Goal: Task Accomplishment & Management: Complete application form

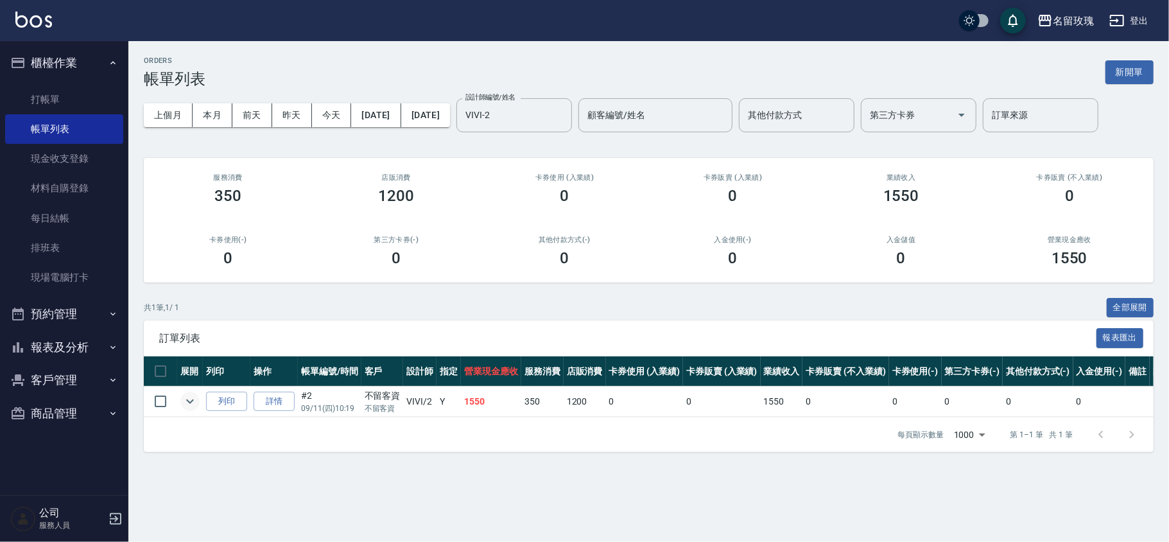
click at [197, 398] on icon "expand row" at bounding box center [189, 401] width 15 height 15
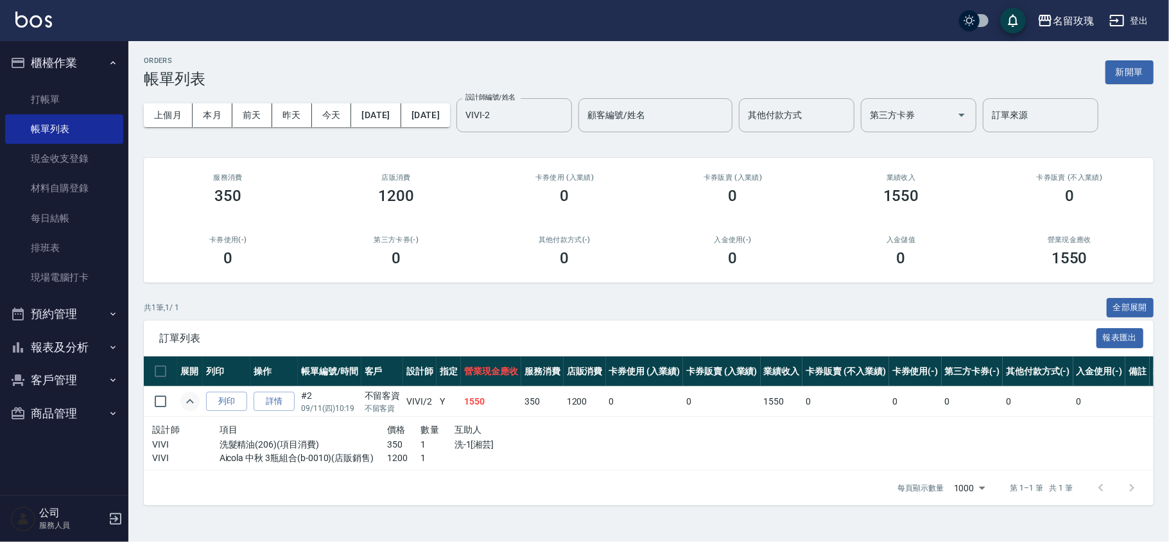
click at [197, 398] on icon "expand row" at bounding box center [189, 401] width 15 height 15
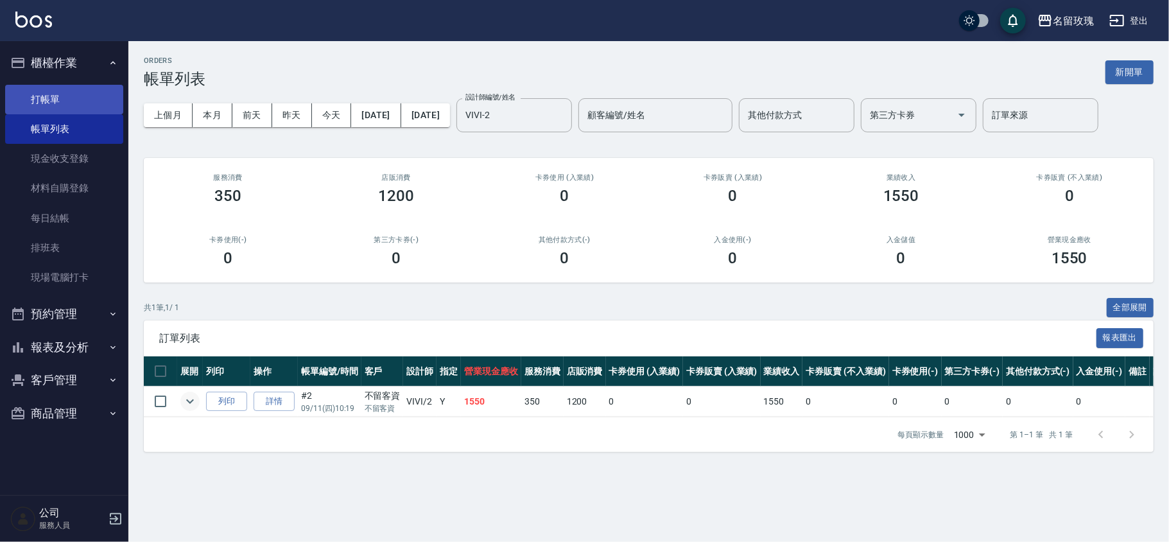
click at [42, 91] on link "打帳單" at bounding box center [64, 100] width 118 height 30
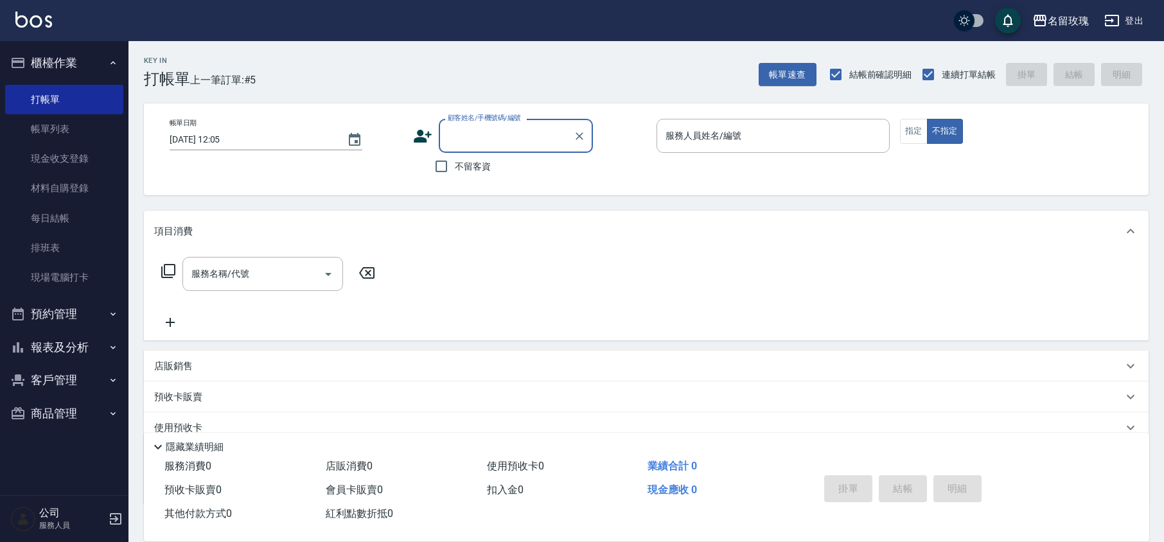
click at [492, 146] on input "顧客姓名/手機號碼/編號" at bounding box center [505, 136] width 123 height 22
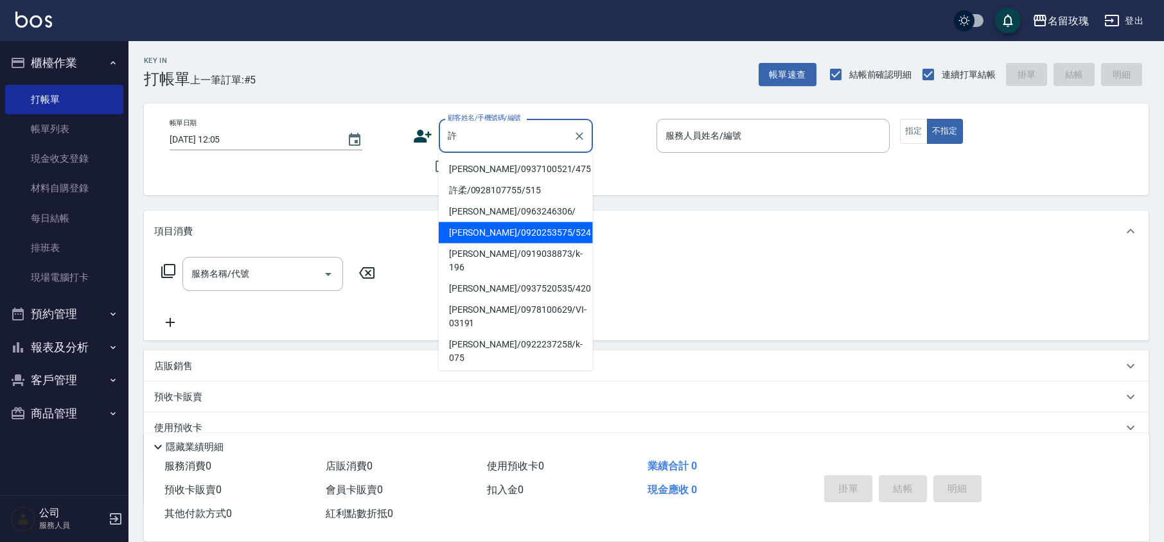
click at [507, 224] on li "[PERSON_NAME]/0920253575/524" at bounding box center [516, 232] width 154 height 21
type input "[PERSON_NAME]/0920253575/524"
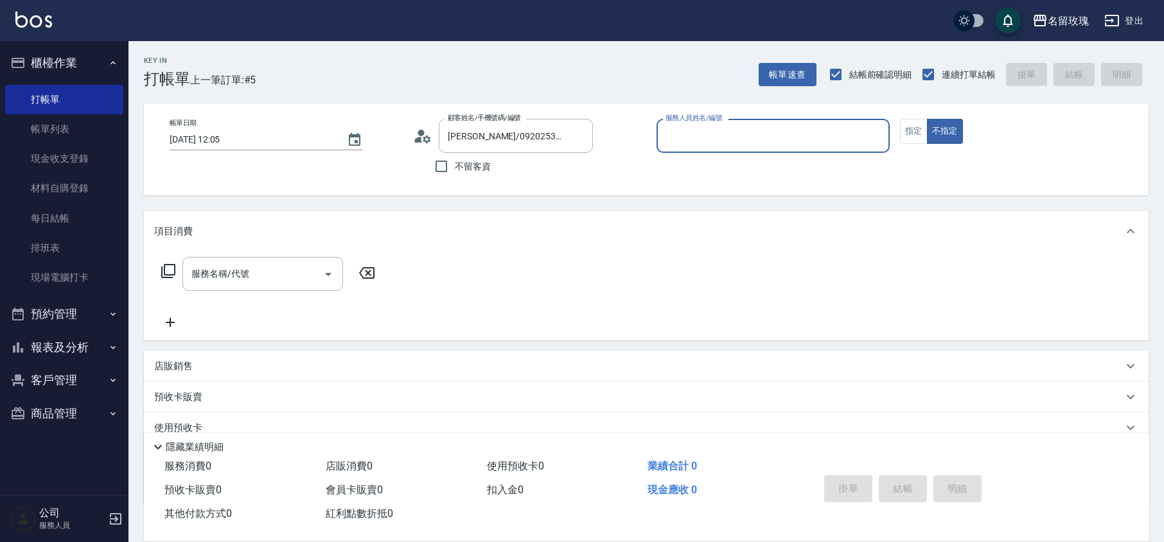
type input "VIVI-2"
click at [424, 128] on icon at bounding box center [422, 136] width 19 height 19
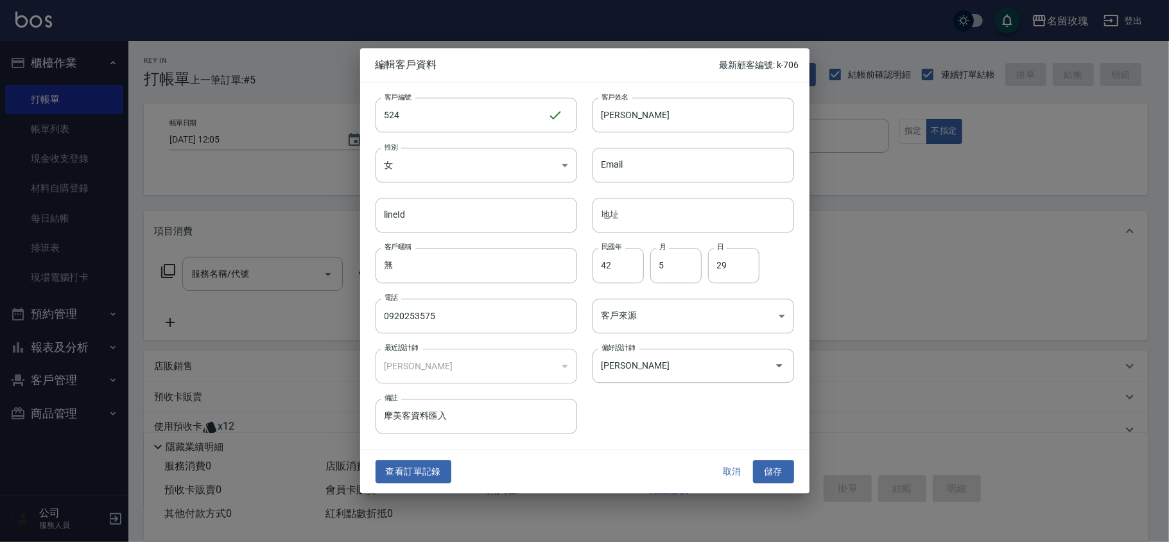
click at [724, 469] on button "取消" at bounding box center [732, 472] width 41 height 24
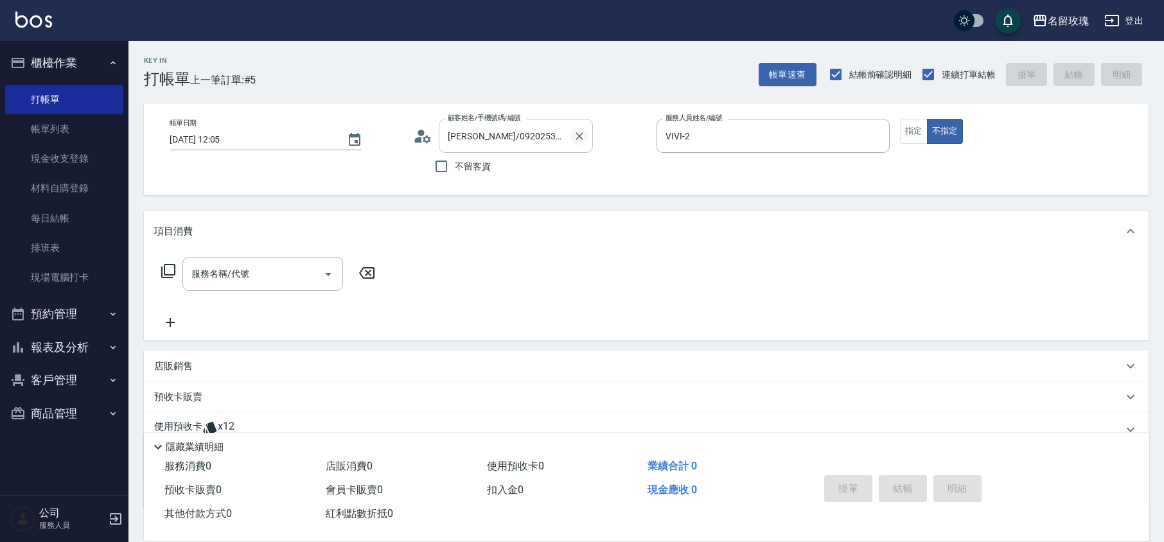
click at [575, 132] on icon "Clear" at bounding box center [579, 136] width 13 height 13
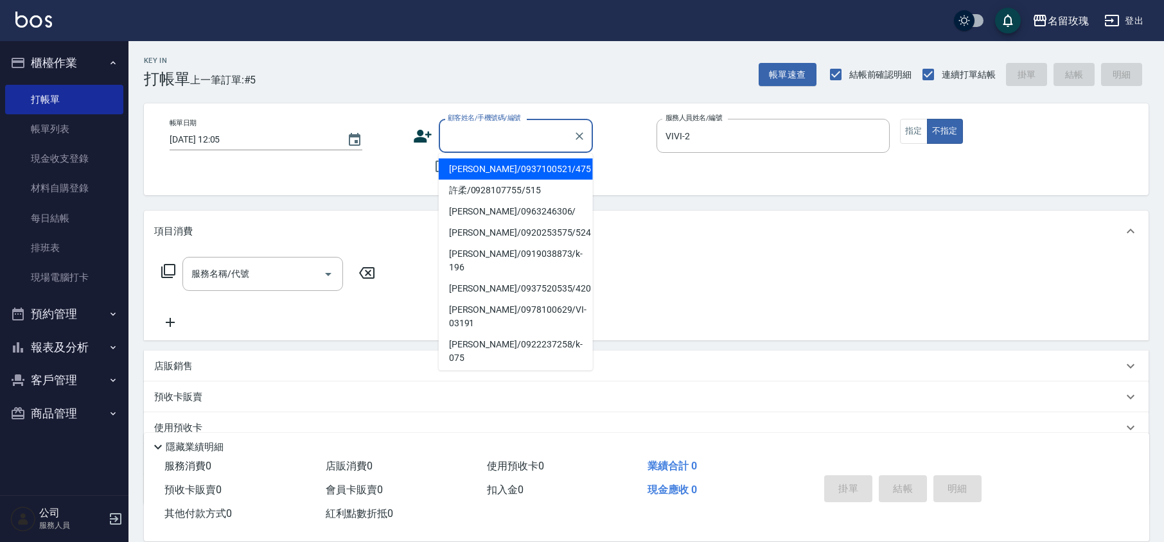
click at [546, 134] on input "顧客姓名/手機號碼/編號" at bounding box center [505, 136] width 123 height 22
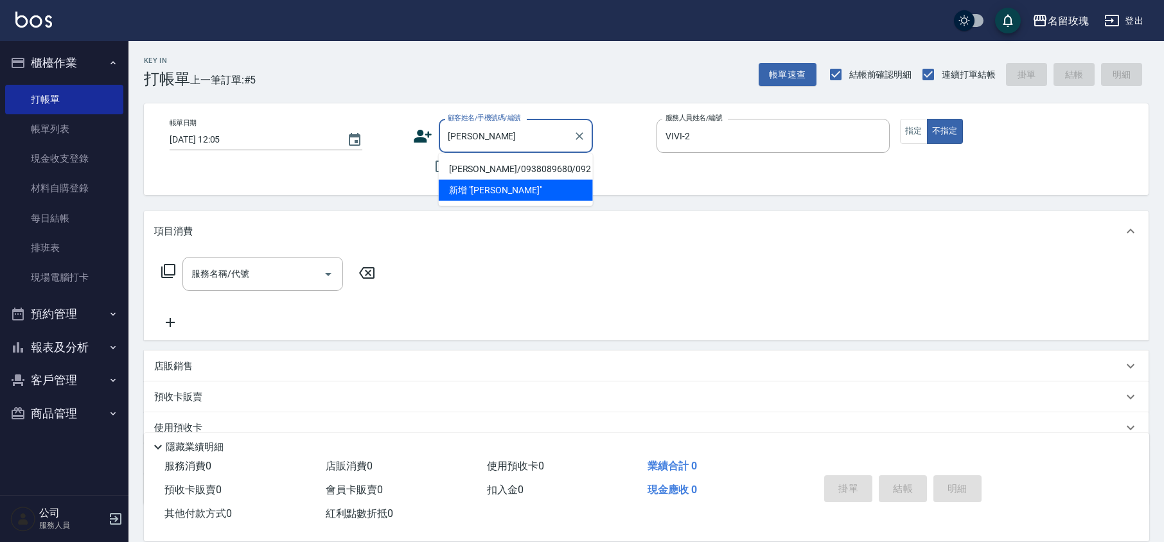
click at [479, 175] on li "[PERSON_NAME]/0938089680/092" at bounding box center [516, 169] width 154 height 21
type input "[PERSON_NAME]/0938089680/092"
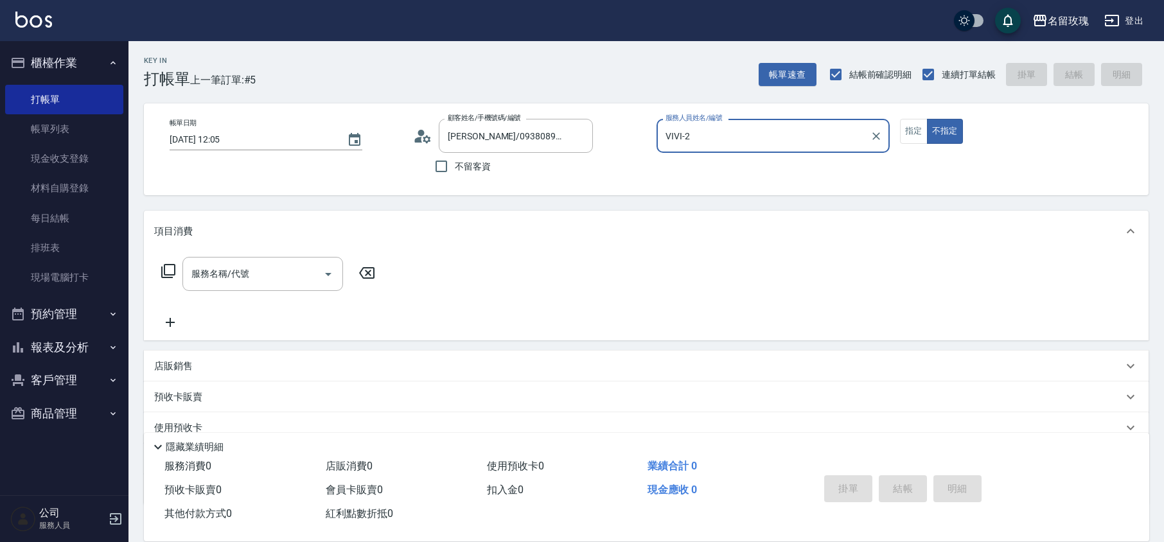
type input "[PERSON_NAME]-5"
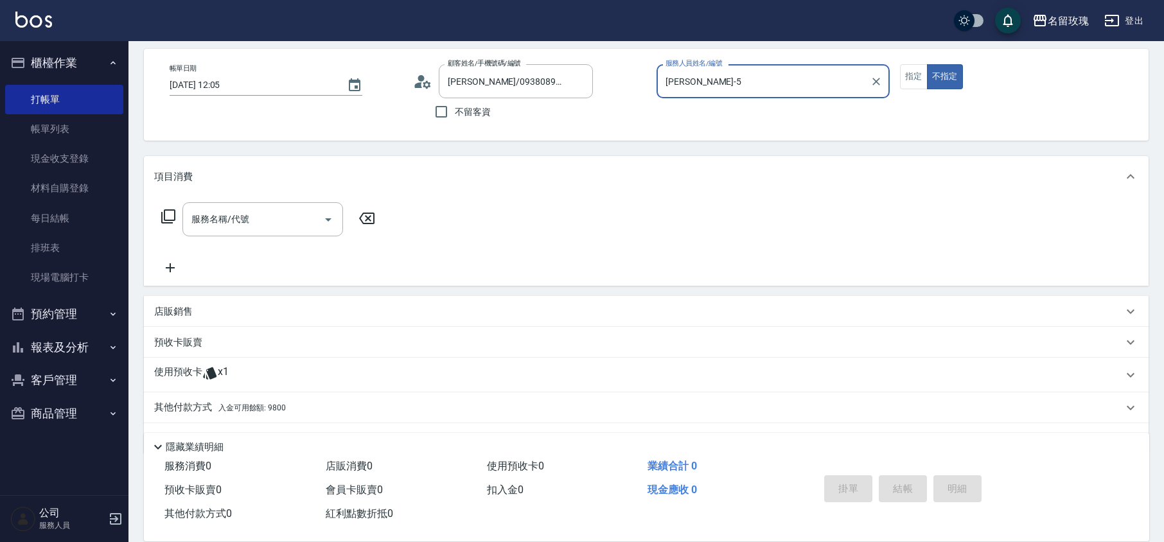
scroll to position [87, 0]
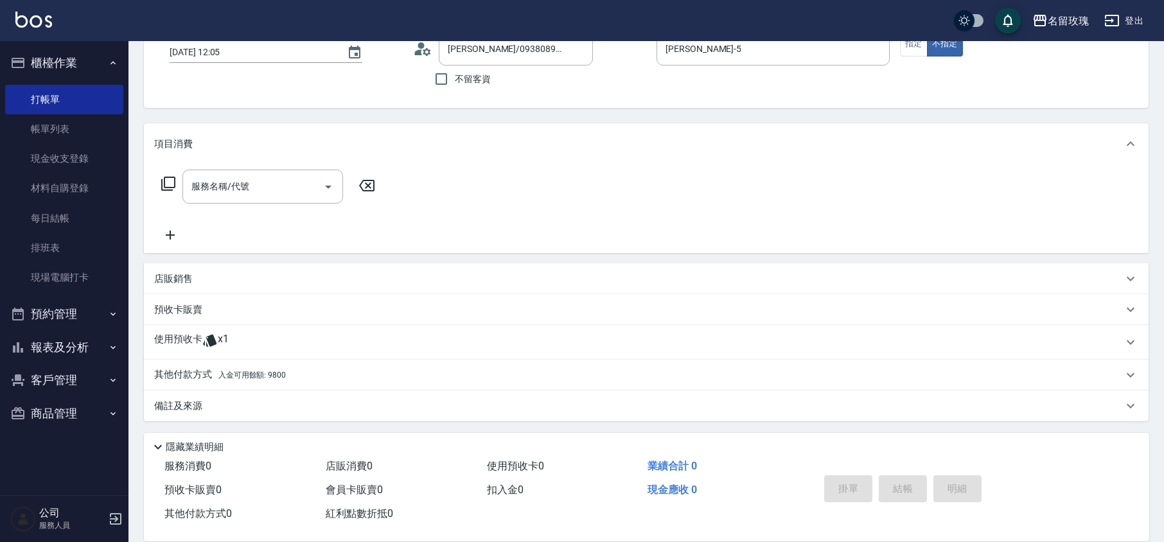
click at [178, 281] on p "店販銷售" at bounding box center [173, 278] width 39 height 13
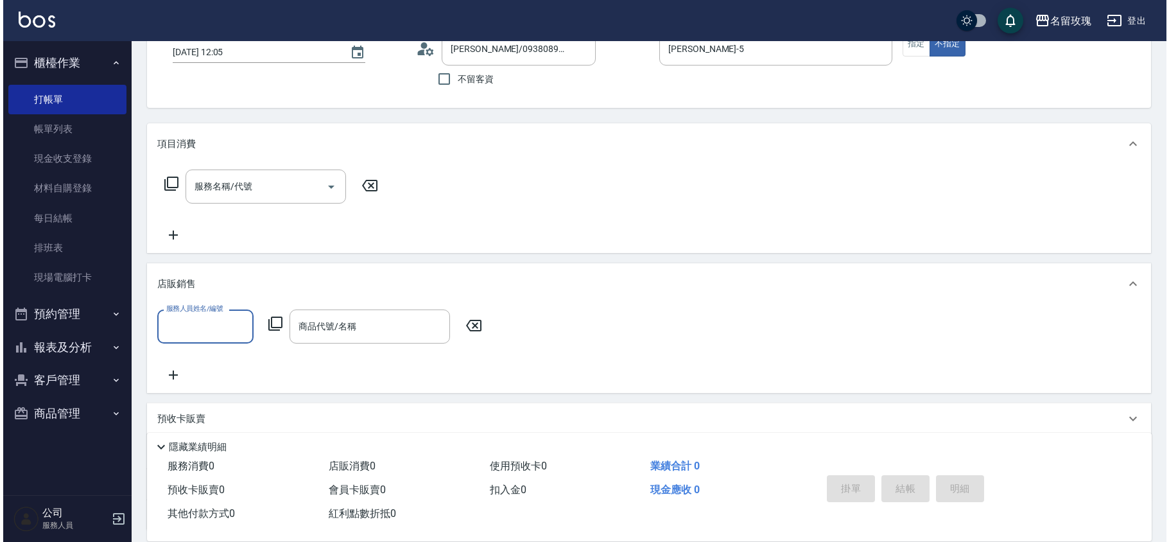
scroll to position [0, 0]
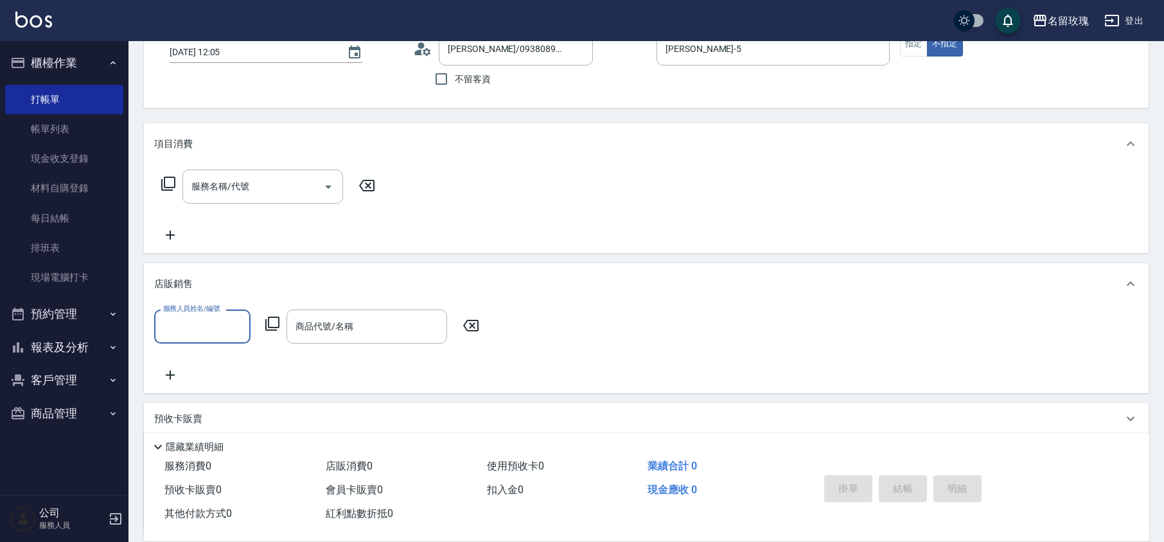
click at [198, 330] on input "服務人員姓名/編號" at bounding box center [202, 326] width 85 height 22
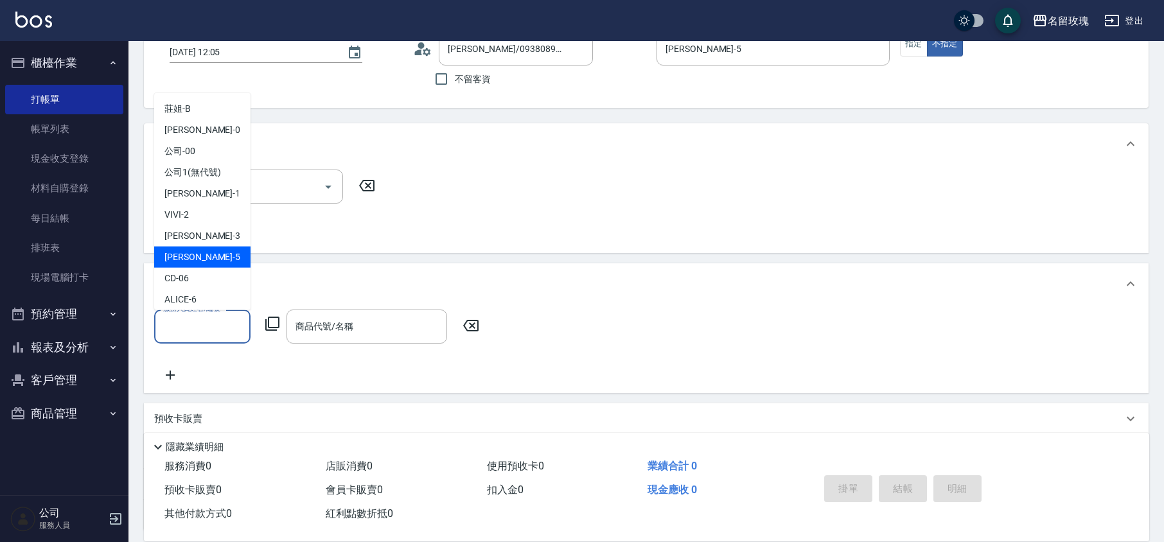
click at [209, 258] on div "[PERSON_NAME] -5" at bounding box center [202, 257] width 96 height 21
type input "[PERSON_NAME]-5"
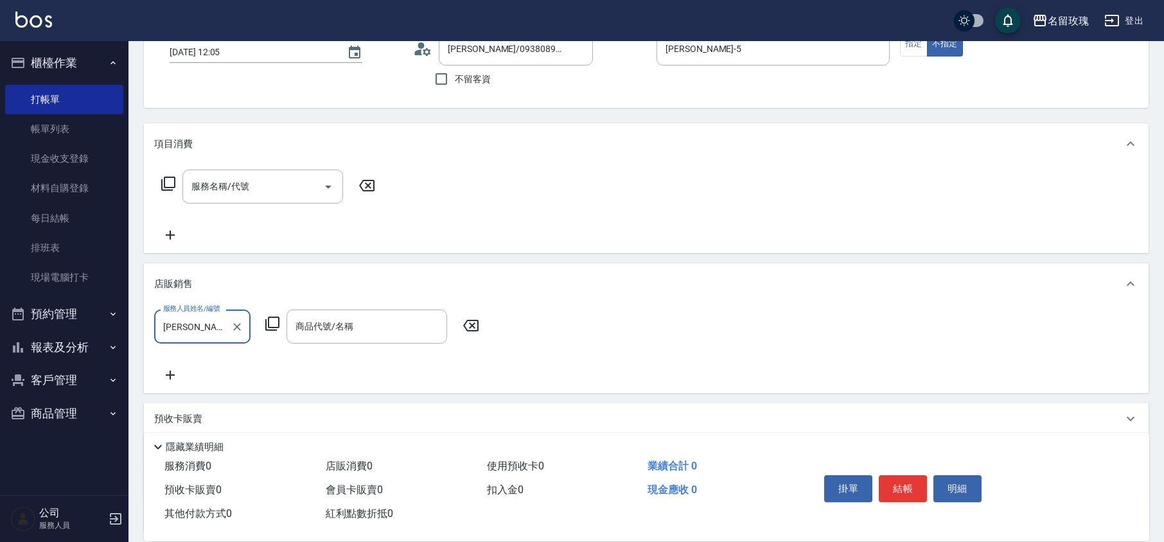
click at [275, 328] on icon at bounding box center [272, 324] width 14 height 14
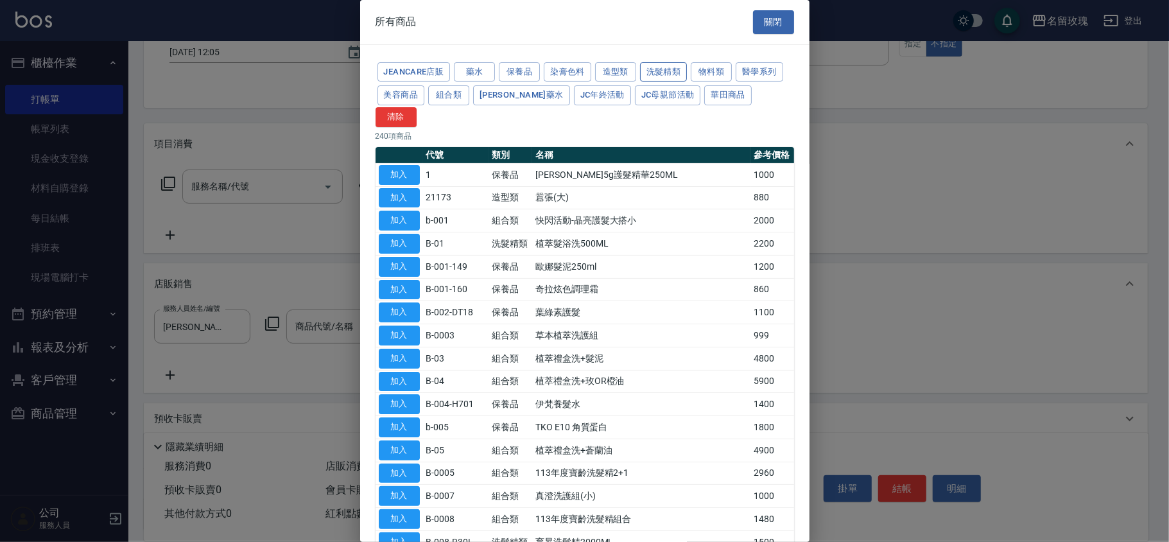
click at [671, 71] on button "洗髮精類" at bounding box center [664, 72] width 48 height 20
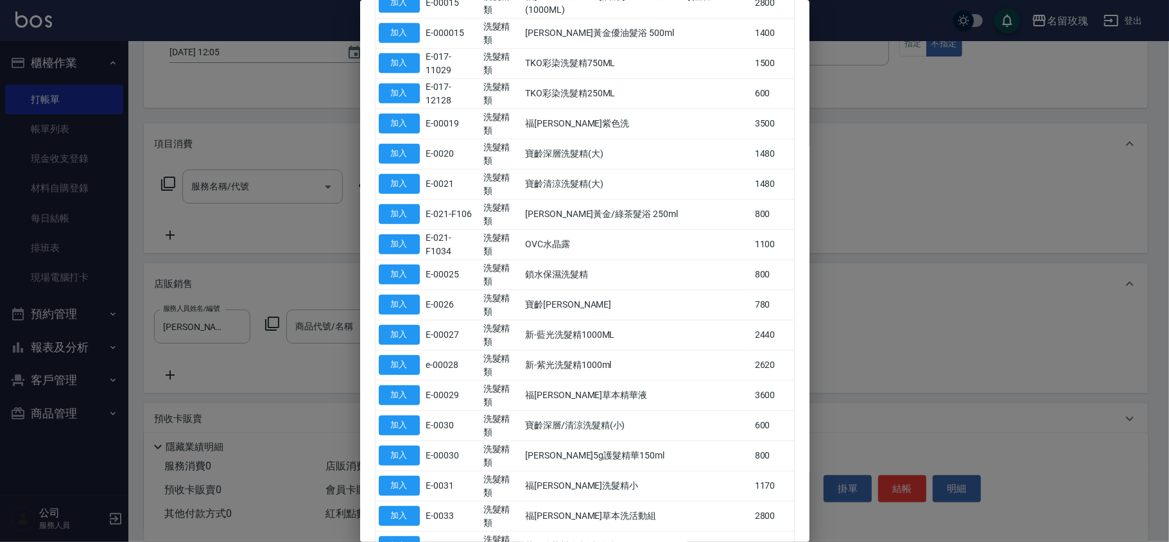
scroll to position [80, 0]
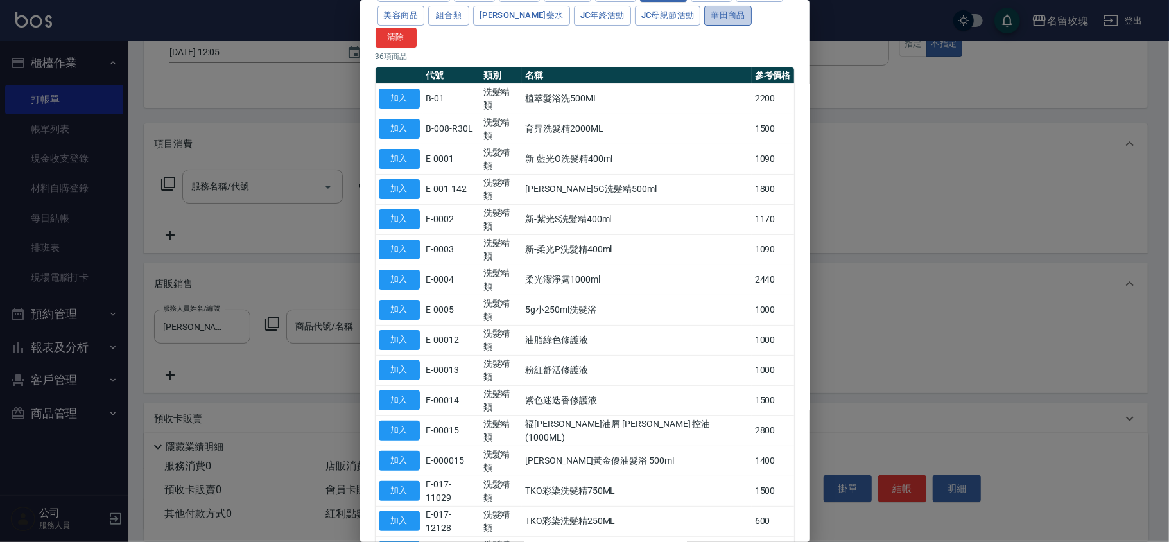
click at [705, 26] on button "華田商品" at bounding box center [729, 16] width 48 height 20
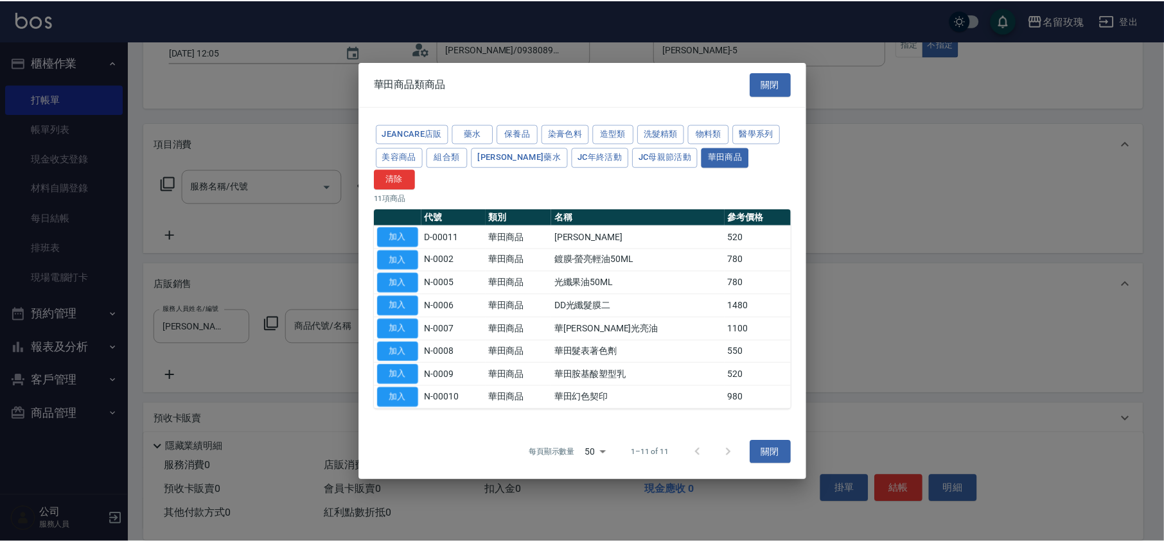
scroll to position [0, 0]
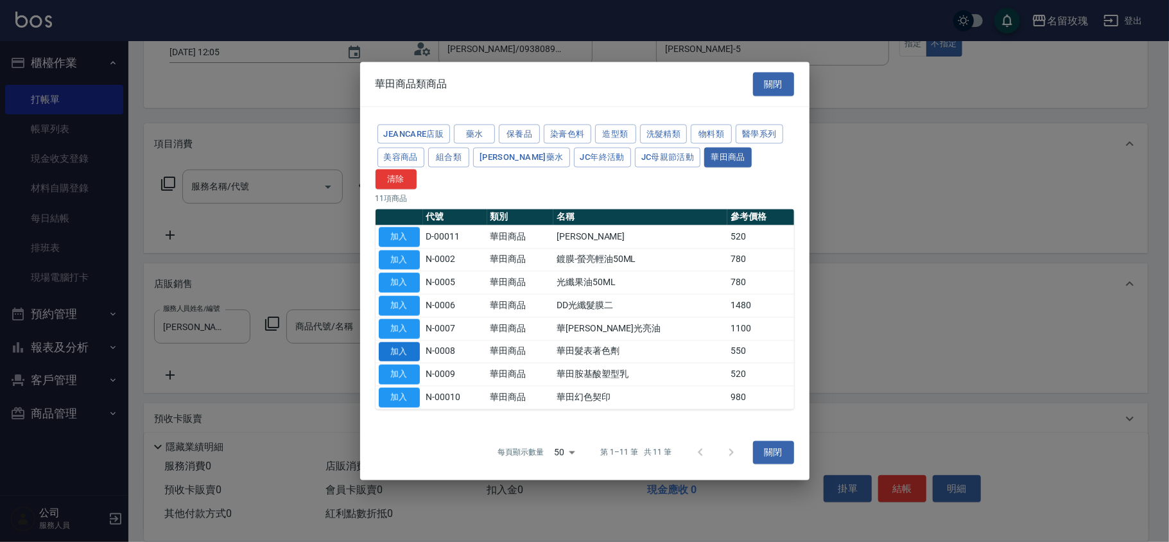
click at [402, 342] on button "加入" at bounding box center [399, 352] width 41 height 20
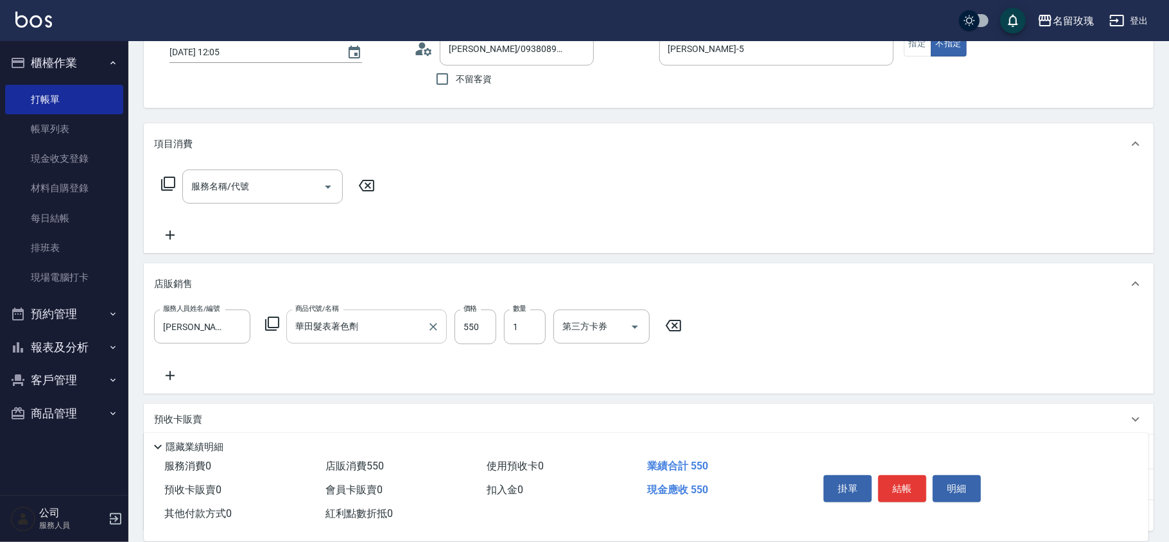
type input "華田髮表著色劑"
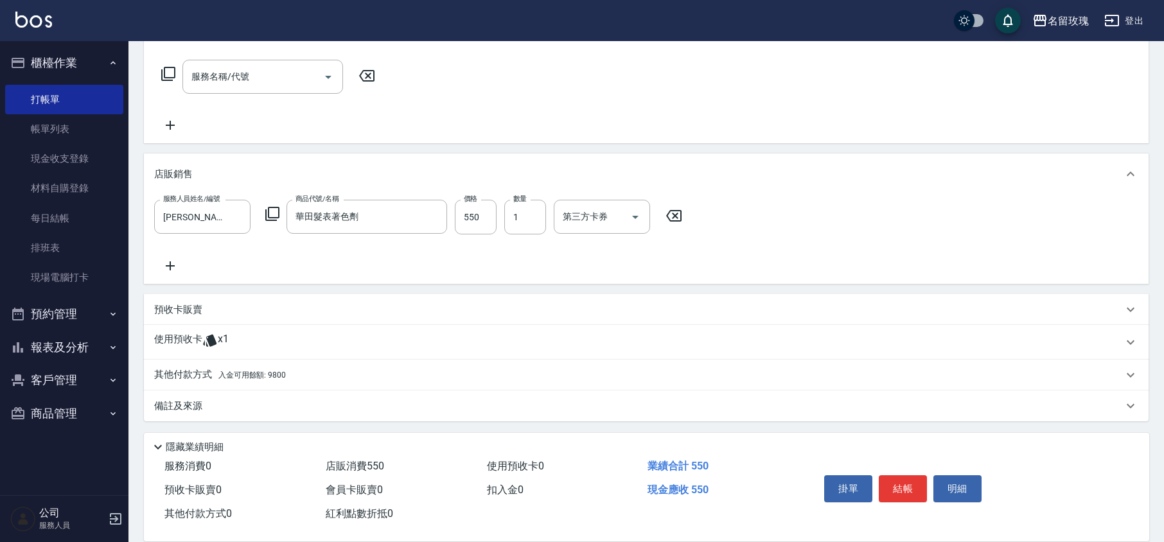
click at [170, 396] on div "備註及來源" at bounding box center [646, 405] width 1004 height 31
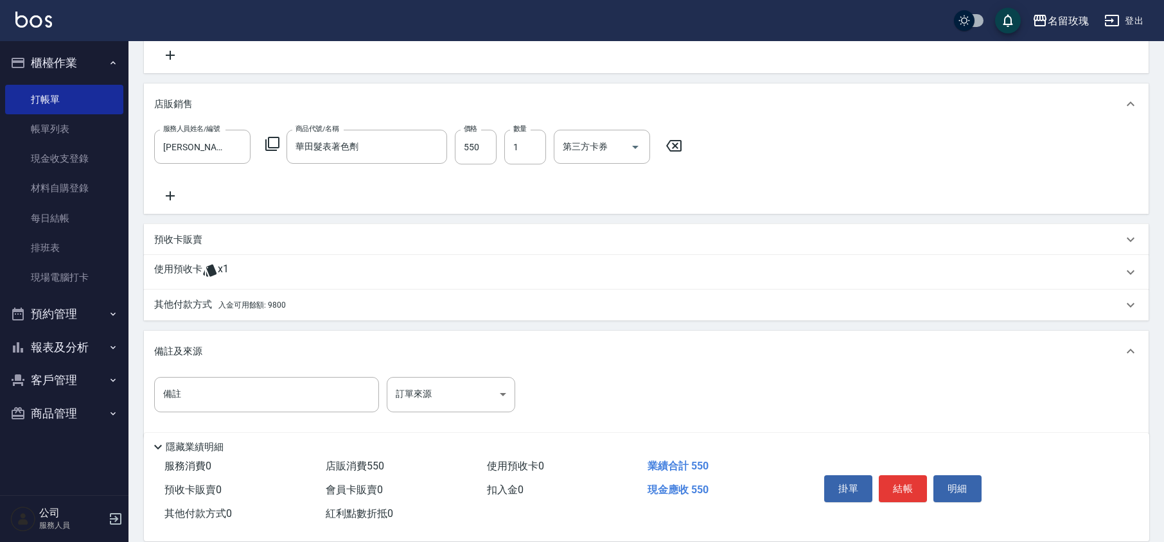
scroll to position [277, 0]
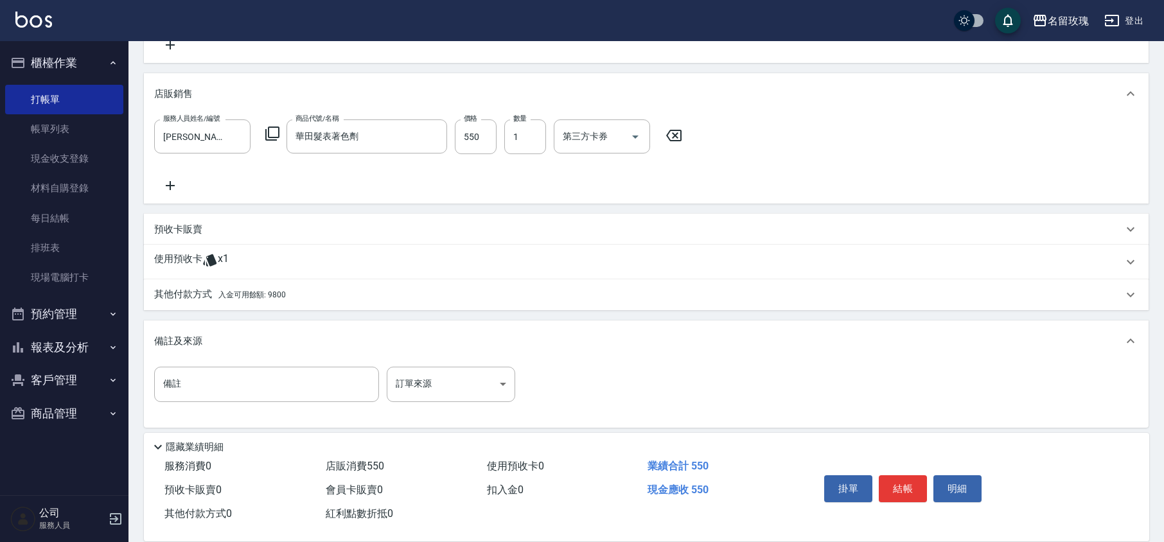
click at [175, 406] on div "備註 備註 訂單來源 ​ 訂單來源" at bounding box center [646, 392] width 984 height 50
click at [186, 398] on input "備註" at bounding box center [266, 384] width 225 height 35
type input "藍"
click at [173, 227] on p "預收卡販賣" at bounding box center [178, 229] width 48 height 13
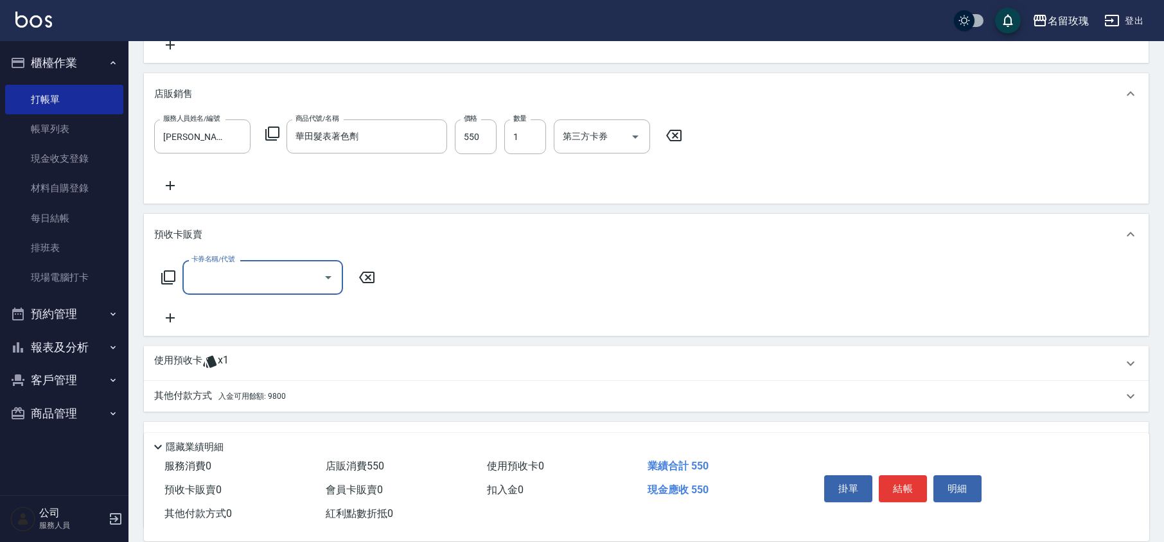
scroll to position [0, 0]
click at [258, 188] on div "服務人員姓名/編號 [PERSON_NAME]-5 服務人員姓名/編號 商品代號/名稱 華田髮表著色劑 商品代號/名稱 價格 550 價格 數量 1 數量 第…" at bounding box center [646, 156] width 984 height 74
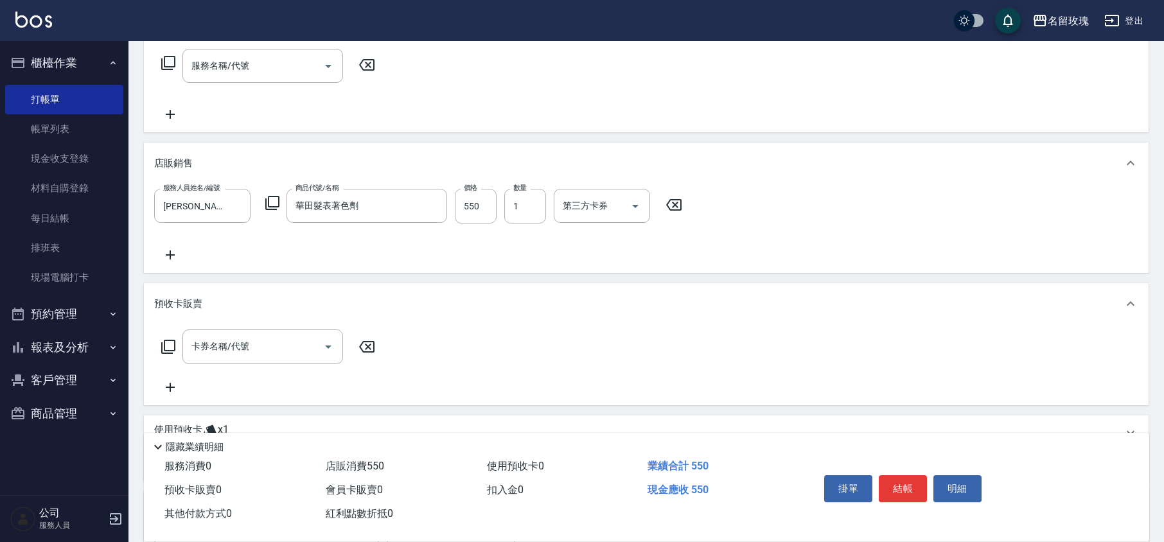
scroll to position [106, 0]
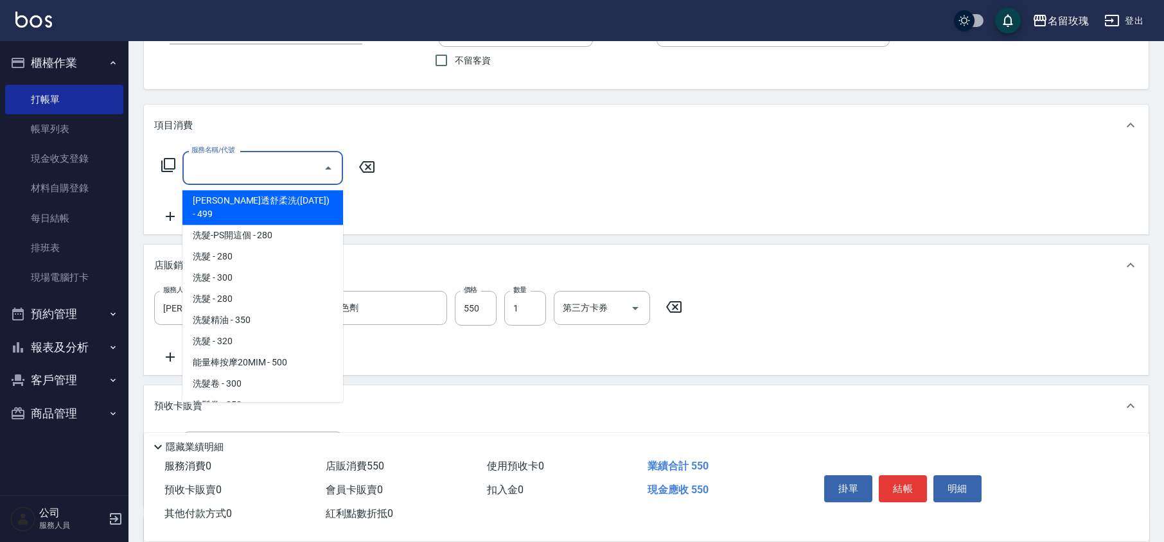
click at [245, 160] on input "服務名稱/代號" at bounding box center [253, 168] width 130 height 22
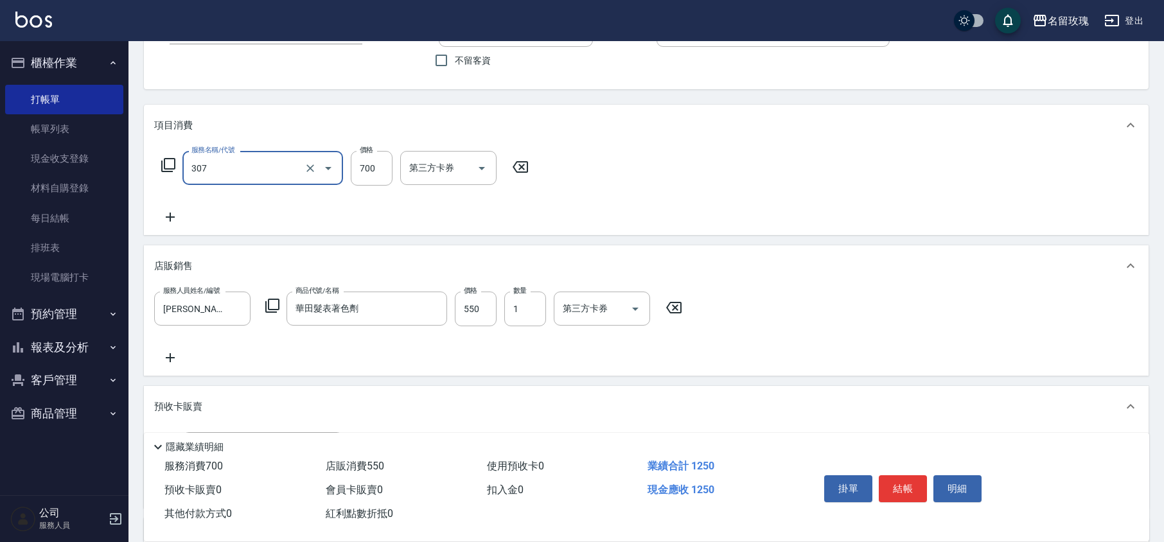
type input "剪髮(307)"
type input "1200"
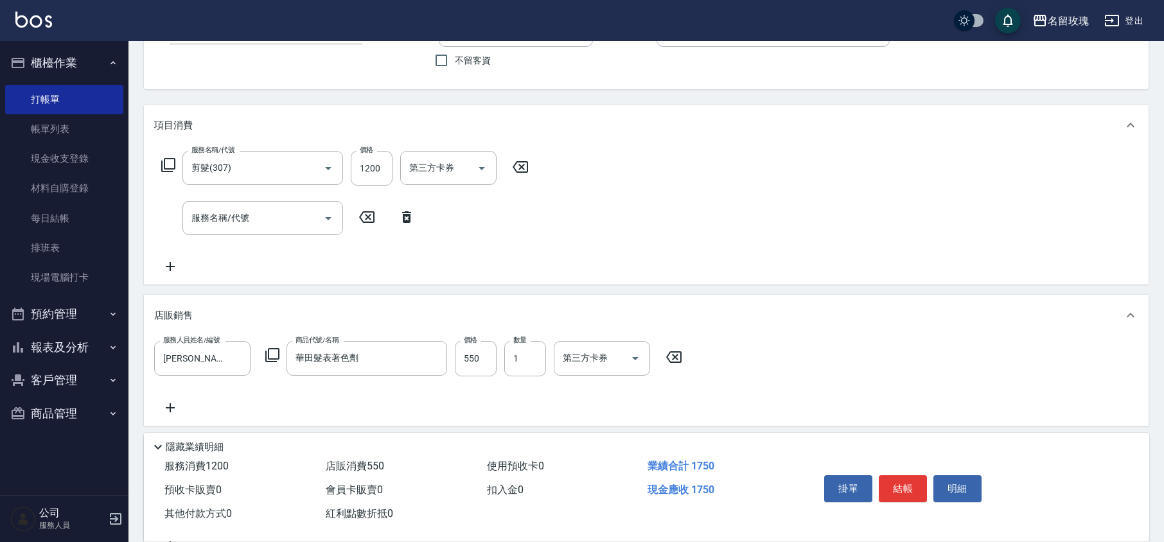
click at [414, 212] on icon at bounding box center [406, 216] width 32 height 15
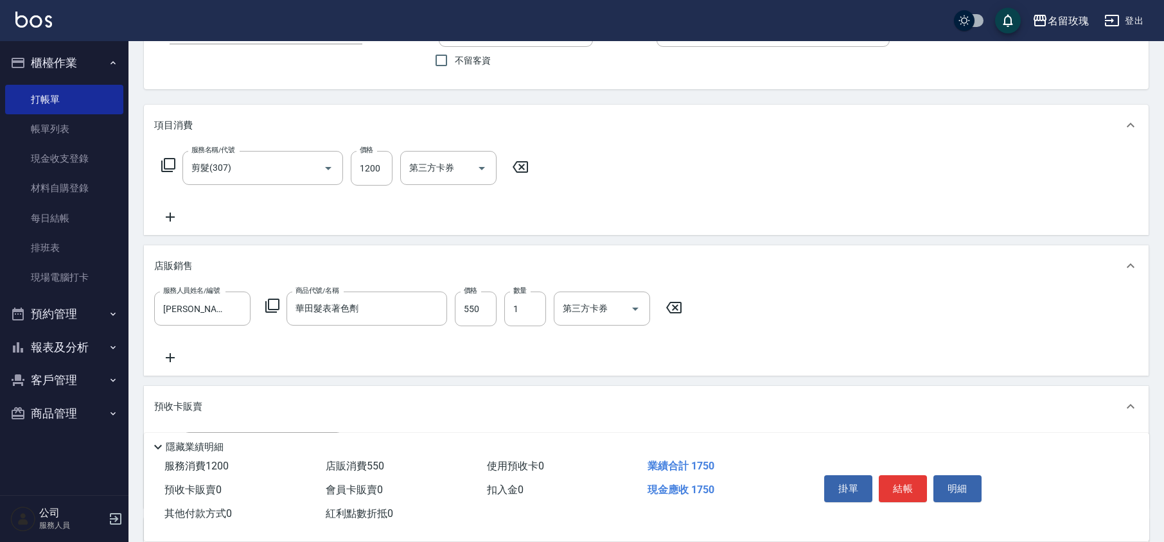
click at [419, 211] on div "服務名稱/代號 剪髮(307) 服務名稱/代號 價格 1200 價格 第三方卡券 第三方卡券" at bounding box center [345, 188] width 382 height 74
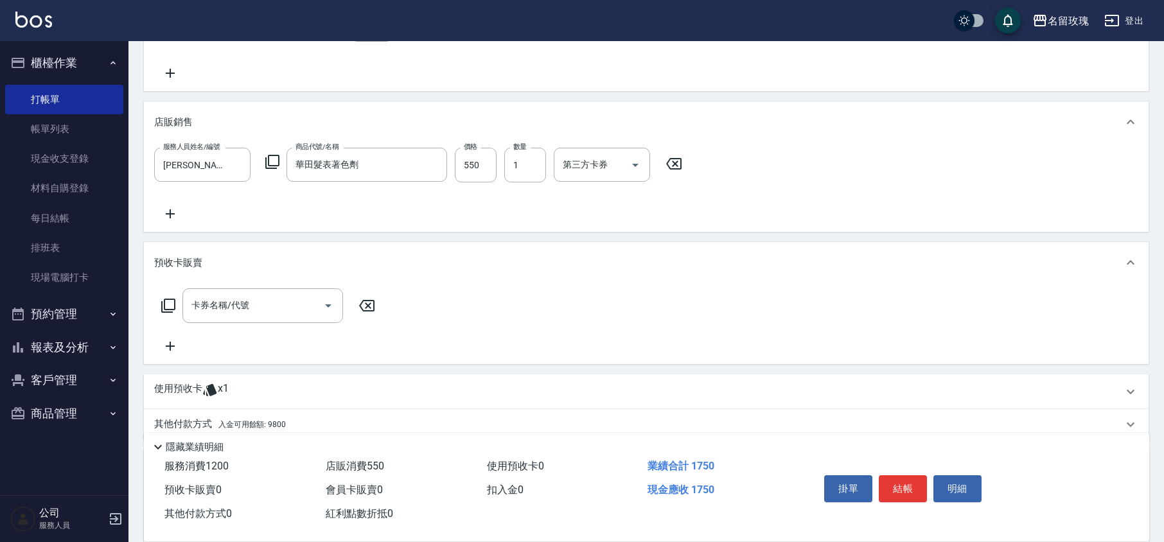
scroll to position [385, 0]
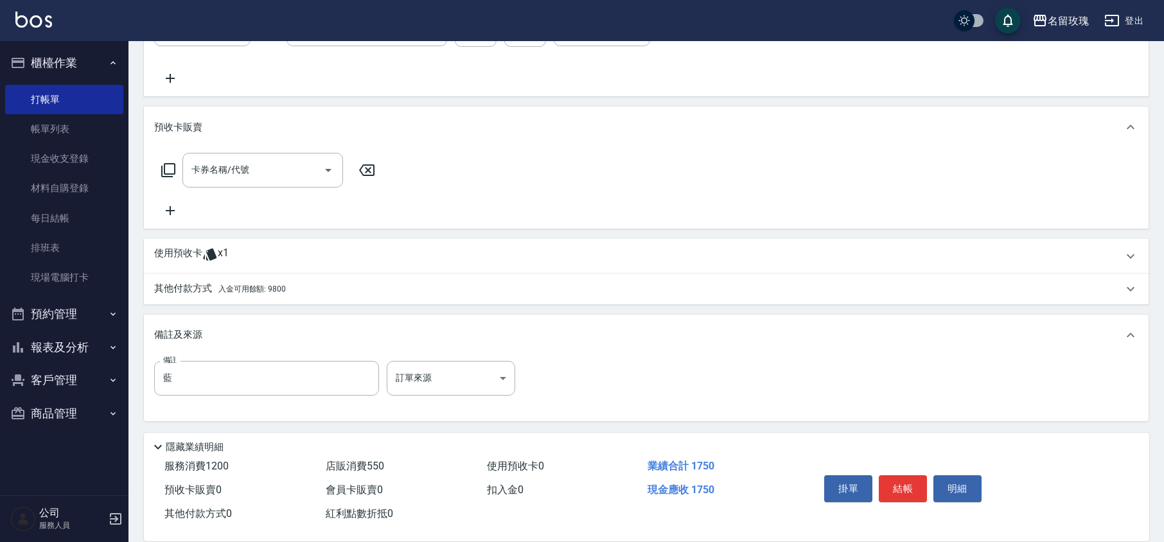
click at [227, 293] on span "入金可用餘額: 9800" at bounding box center [251, 289] width 67 height 9
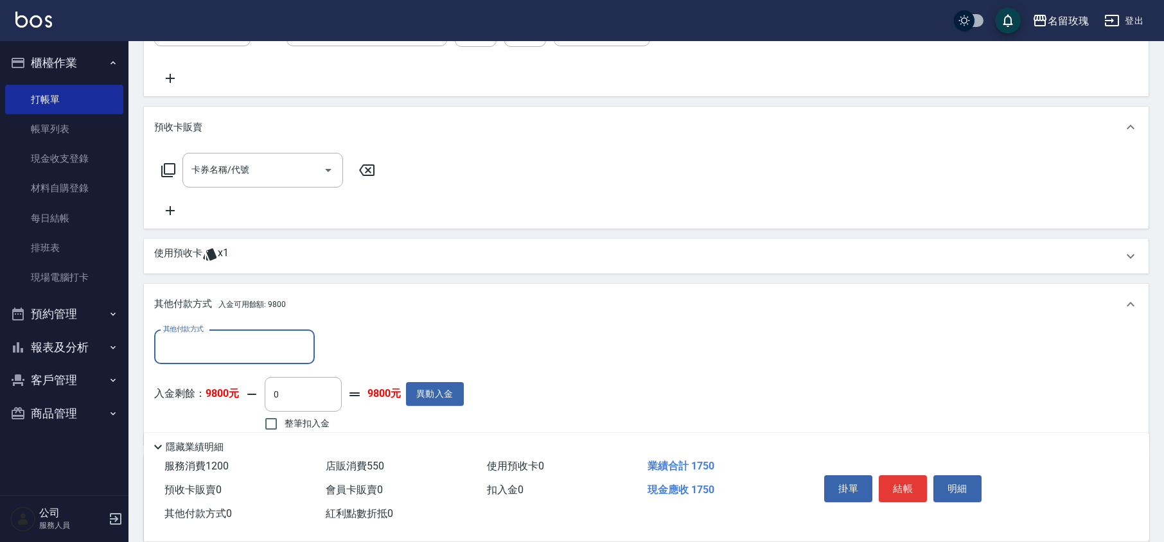
scroll to position [525, 0]
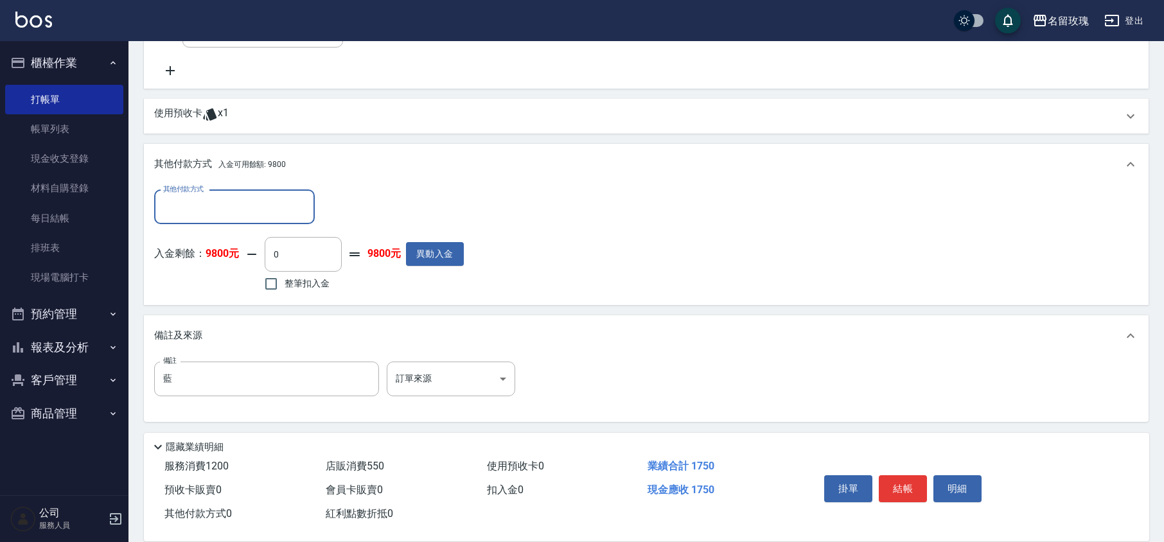
click at [288, 281] on span "整筆扣入金" at bounding box center [307, 283] width 45 height 13
click at [285, 281] on input "整筆扣入金" at bounding box center [271, 283] width 27 height 27
checkbox input "true"
type input "1750"
click at [426, 289] on div "入金剩餘： 9800元 1750 ​ 整筆扣入金 8050元 異動入金" at bounding box center [309, 266] width 310 height 58
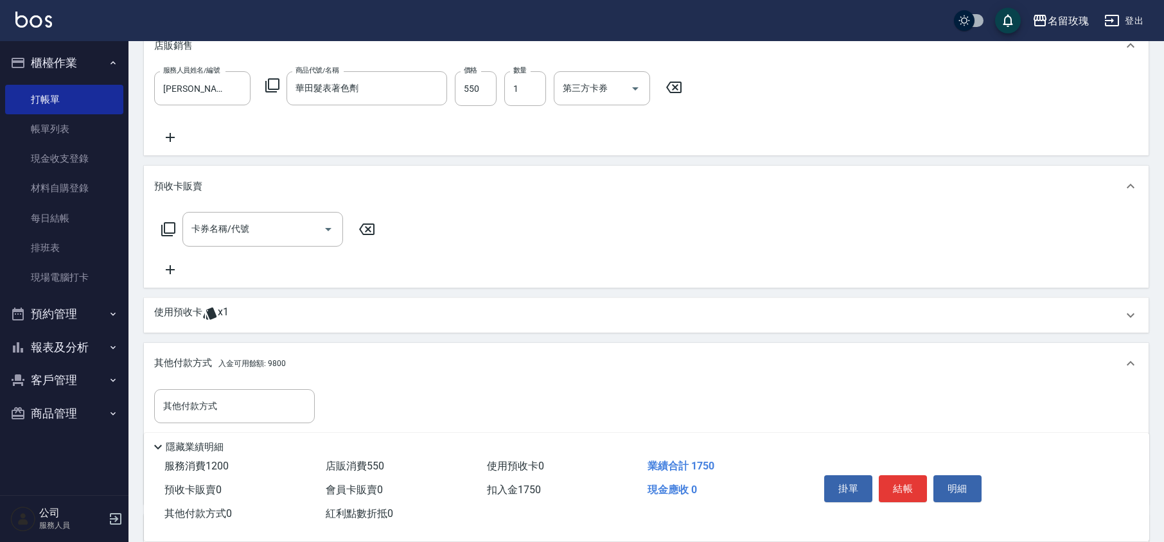
scroll to position [85, 0]
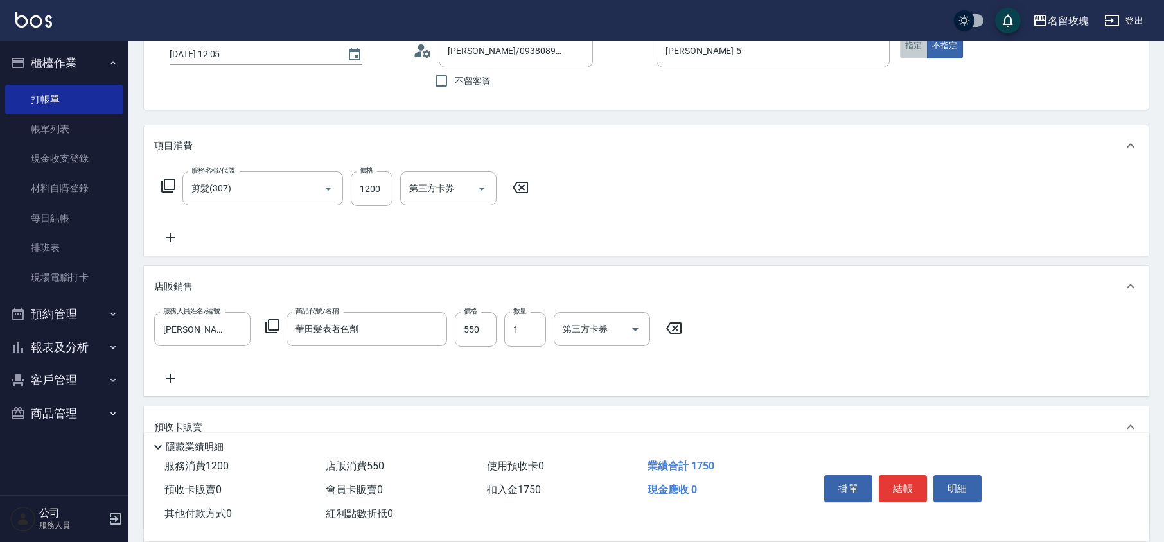
click at [909, 53] on button "指定" at bounding box center [914, 45] width 28 height 25
click at [867, 94] on div "帳單日期 [DATE] 12:05 顧客姓名/手機號碼/編號 [PERSON_NAME]/0938089680/092 顧客姓名/手機號碼/編號 不留客資 服…" at bounding box center [646, 63] width 974 height 61
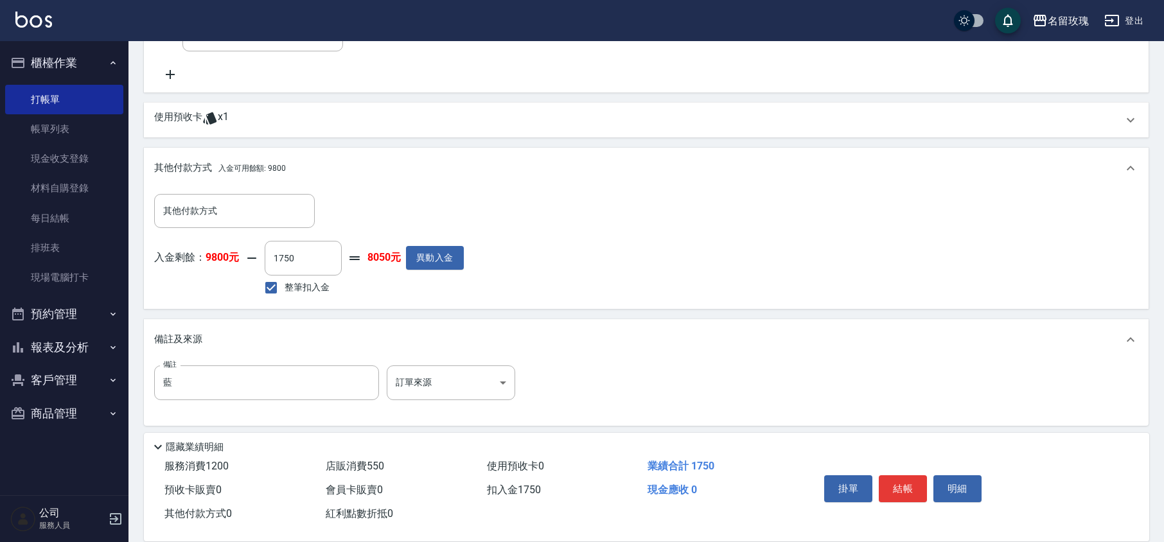
scroll to position [525, 0]
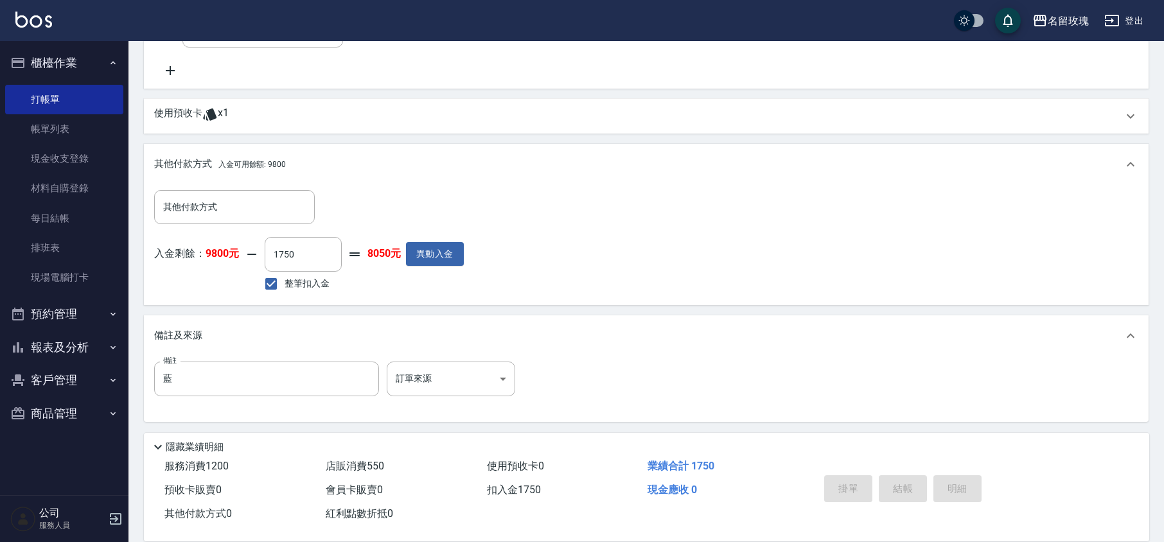
type input "[DATE] 12:08"
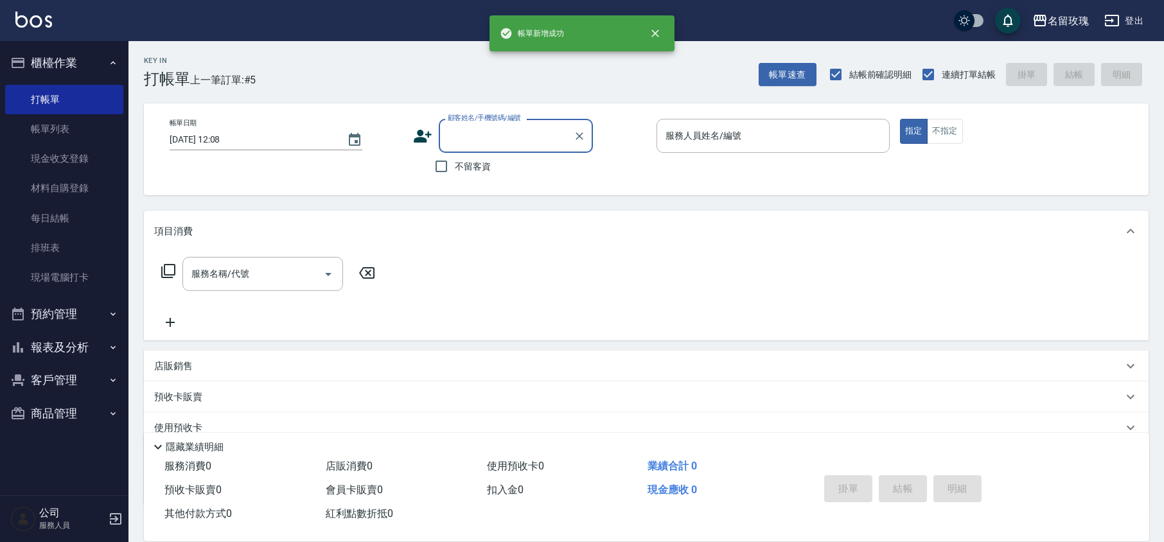
scroll to position [0, 0]
